Goal: Find specific page/section: Find specific page/section

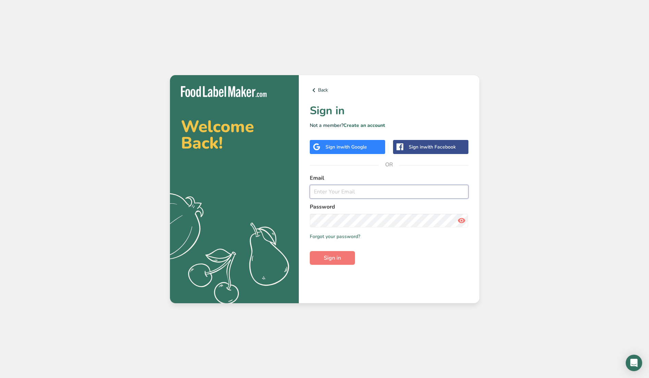
type input "[EMAIL_ADDRESS][DOMAIN_NAME]"
click at [337, 255] on span "Sign in" at bounding box center [332, 258] width 17 height 8
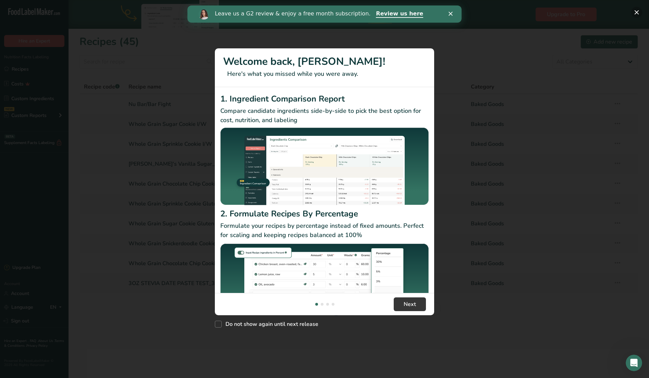
click at [636, 10] on button "New Features" at bounding box center [636, 12] width 11 height 11
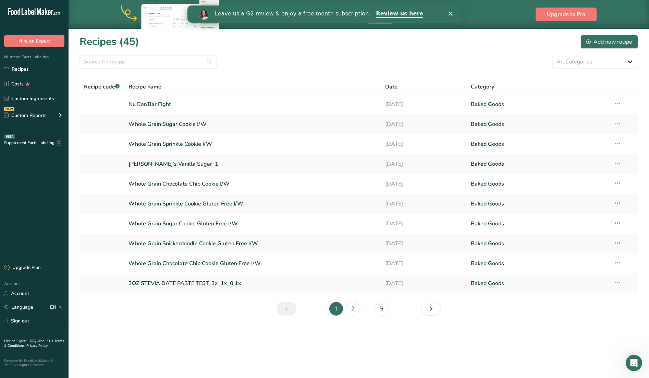
click at [314, 72] on section "Recipes (45) Add new recipe All Categories Baked Goods [GEOGRAPHIC_DATA] Confec…" at bounding box center [359, 177] width 580 height 298
click at [428, 305] on icon "Next page" at bounding box center [431, 308] width 8 height 12
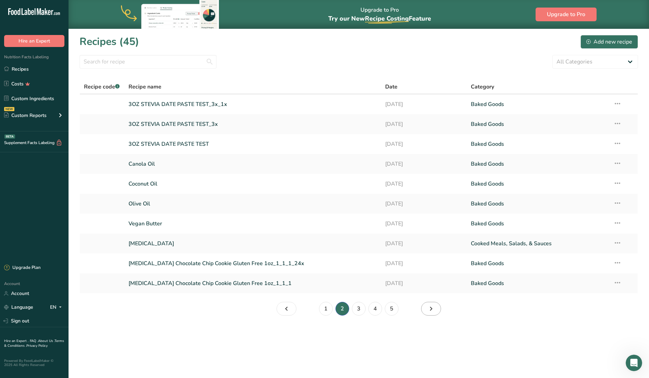
click at [429, 307] on icon "Page 3." at bounding box center [431, 308] width 8 height 12
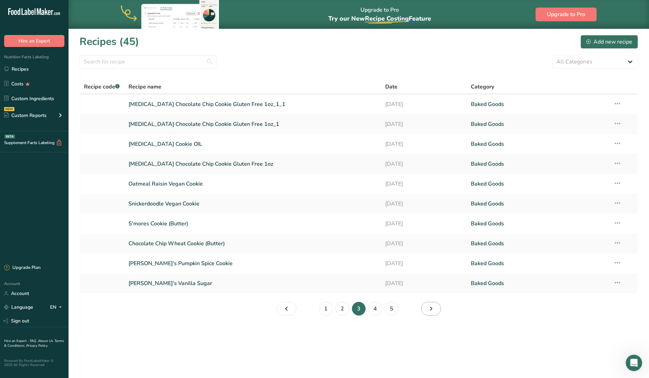
click at [428, 306] on icon "Page 4." at bounding box center [431, 308] width 8 height 12
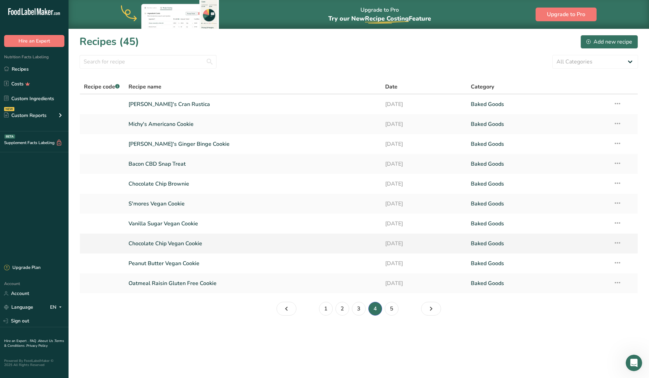
click at [178, 242] on link "Chocolate Chip Vegan Cookie" at bounding box center [252, 243] width 248 height 14
